Goal: Information Seeking & Learning: Compare options

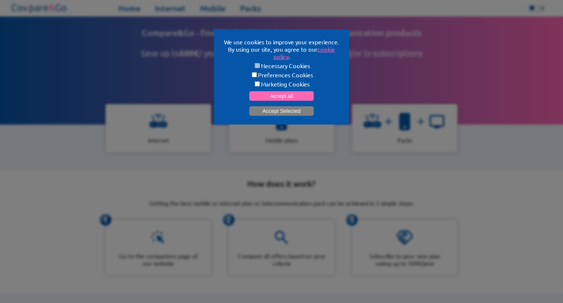
click at [283, 112] on button "Accept Selected" at bounding box center [281, 111] width 65 height 10
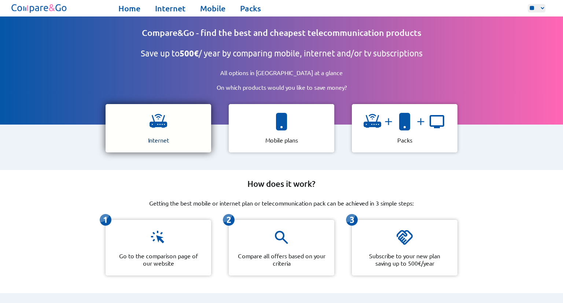
click at [165, 133] on div "Internet" at bounding box center [159, 128] width 106 height 48
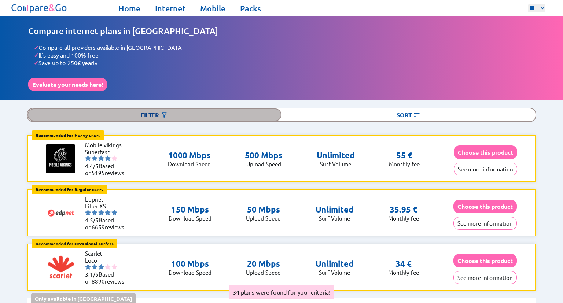
click at [156, 116] on div "Filter" at bounding box center [154, 114] width 254 height 13
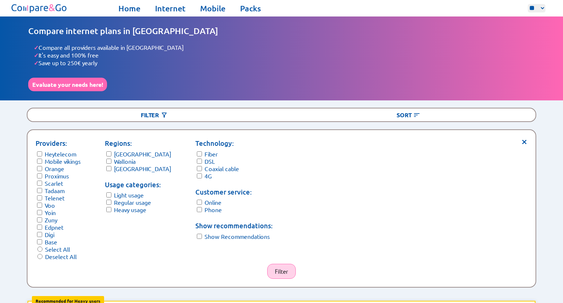
click at [282, 272] on button "Filter" at bounding box center [281, 271] width 29 height 15
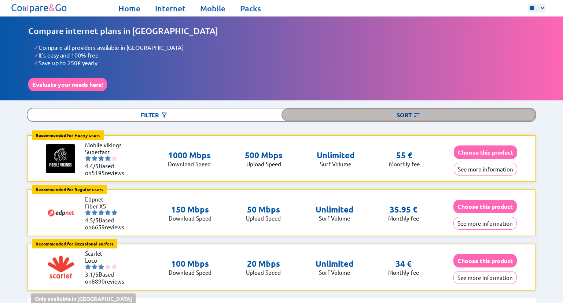
click at [415, 115] on img at bounding box center [416, 114] width 7 height 7
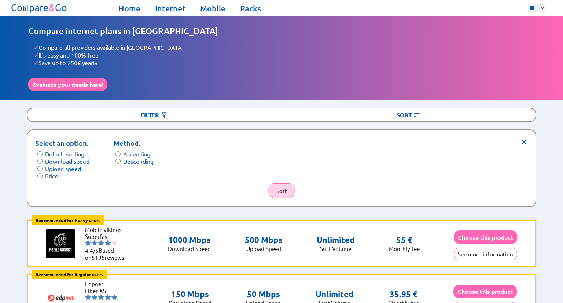
click at [286, 191] on button "Sort" at bounding box center [282, 190] width 26 height 15
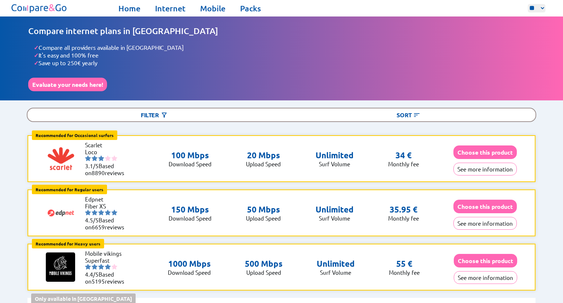
click at [324, 210] on p "Unlimited" at bounding box center [335, 209] width 38 height 10
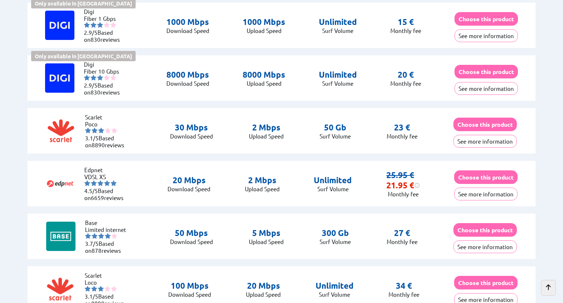
scroll to position [309, 0]
